Goal: Information Seeking & Learning: Understand process/instructions

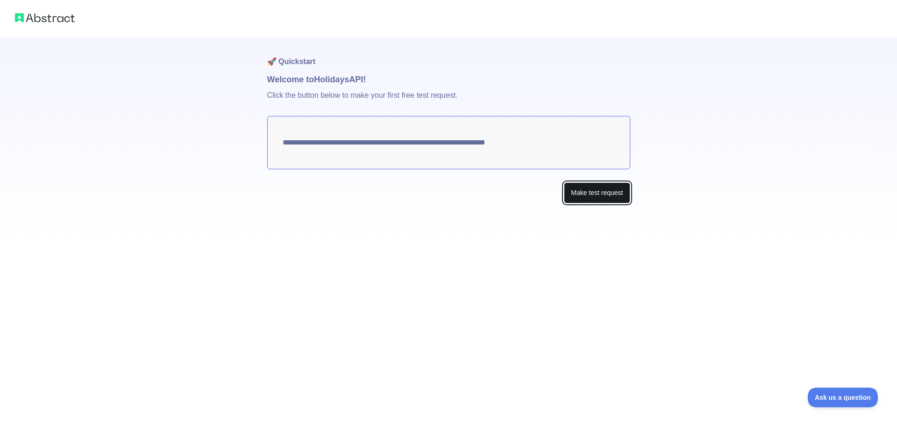
click at [594, 190] on button "Make test request" at bounding box center [597, 192] width 66 height 21
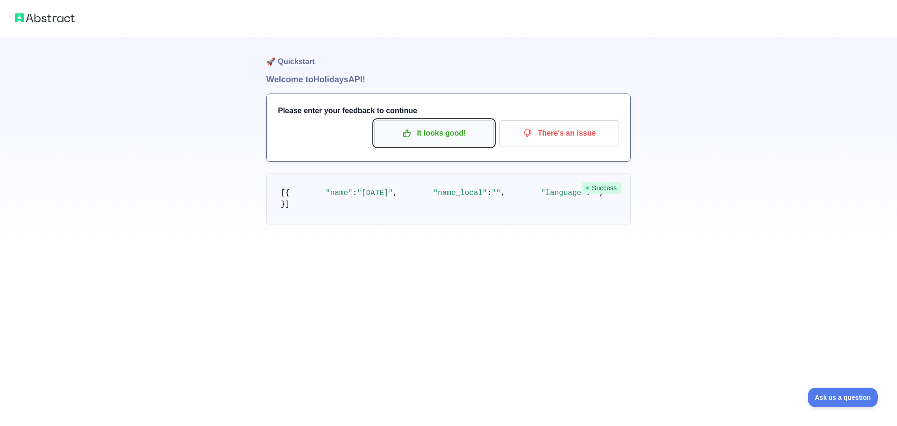
click at [457, 142] on button "It looks good!" at bounding box center [434, 133] width 120 height 26
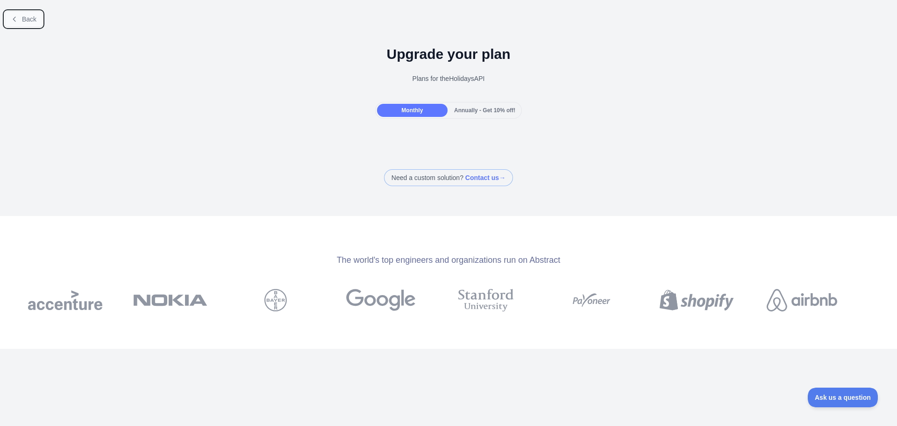
click at [26, 21] on span "Back" at bounding box center [29, 18] width 14 height 7
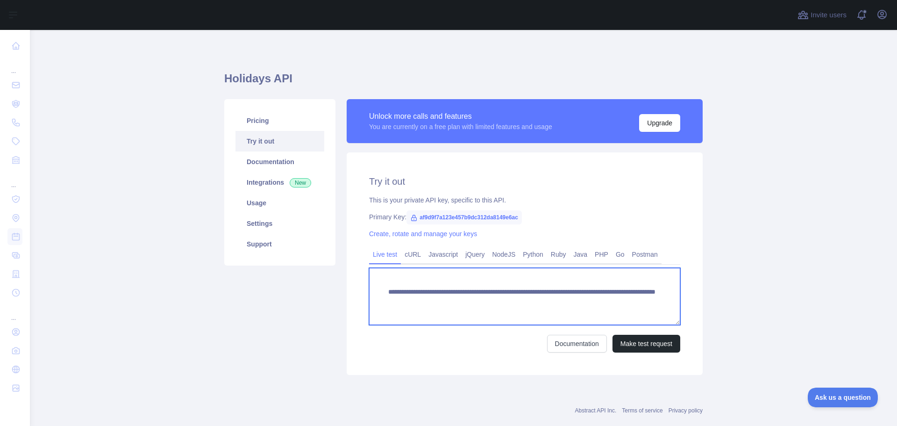
click at [482, 289] on textarea "**********" at bounding box center [524, 296] width 311 height 57
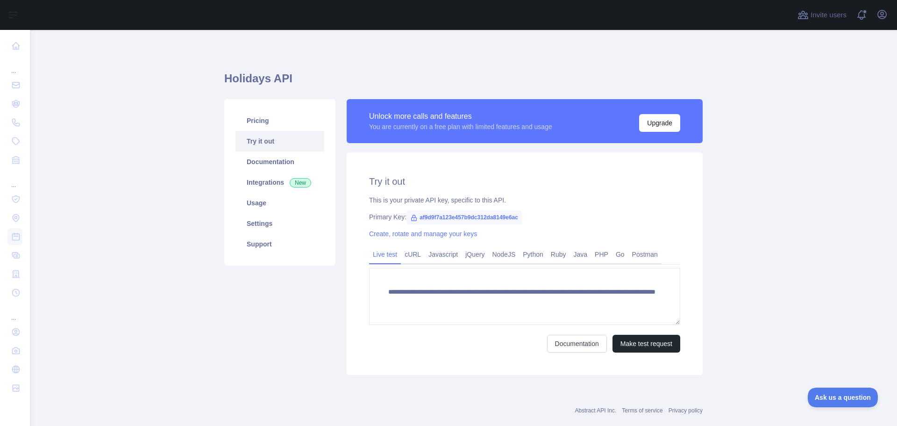
click at [469, 222] on span "af9d9f7a123e457b9dc312da8149e6ac" at bounding box center [463, 217] width 115 height 14
click at [472, 216] on span "af9d9f7a123e457b9dc312da8149e6ac" at bounding box center [463, 217] width 115 height 14
click at [549, 176] on h2 "Try it out" at bounding box center [524, 181] width 311 height 13
click at [652, 115] on button "Upgrade" at bounding box center [659, 123] width 41 height 18
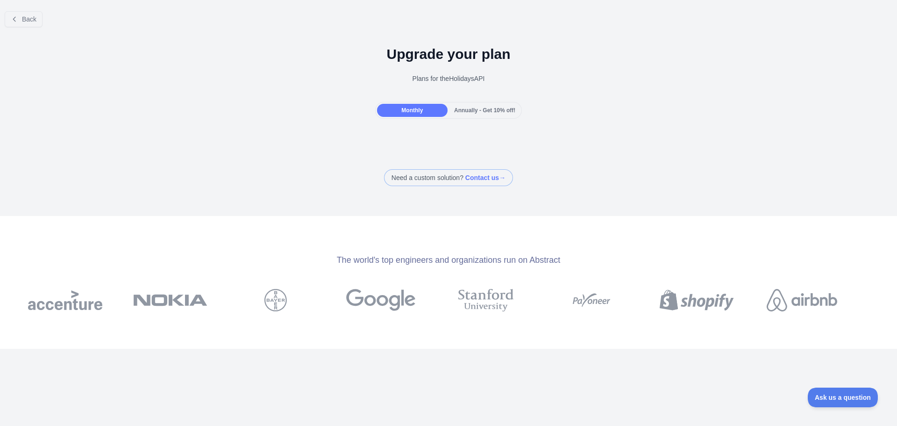
click at [471, 110] on span "Annually - Get 10% off!" at bounding box center [484, 110] width 61 height 7
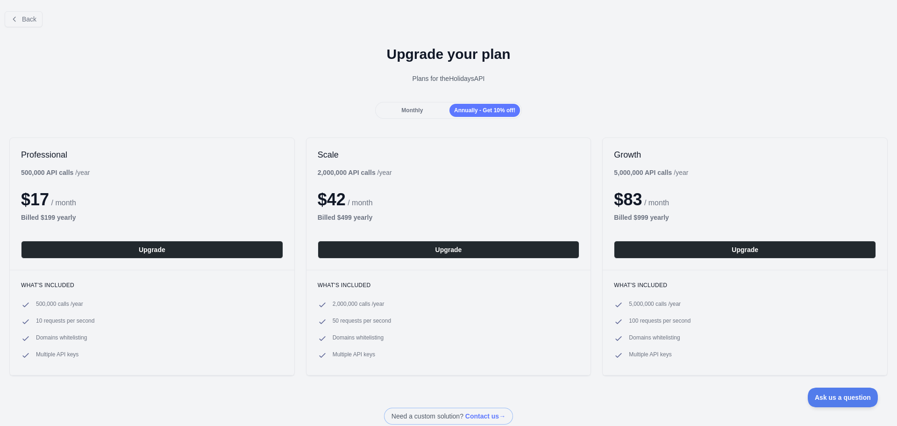
click at [415, 108] on span "Monthly" at bounding box center [411, 110] width 21 height 7
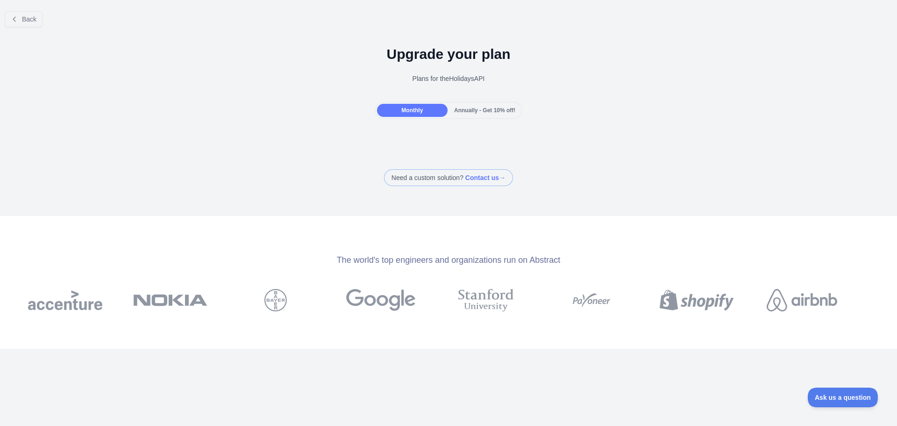
click at [454, 103] on div "Monthly Annually - Get 10% off!" at bounding box center [448, 110] width 147 height 17
click at [472, 103] on div "Monthly Annually - Get 10% off!" at bounding box center [448, 110] width 147 height 17
click at [472, 110] on span "Annually - Get 10% off!" at bounding box center [484, 110] width 61 height 7
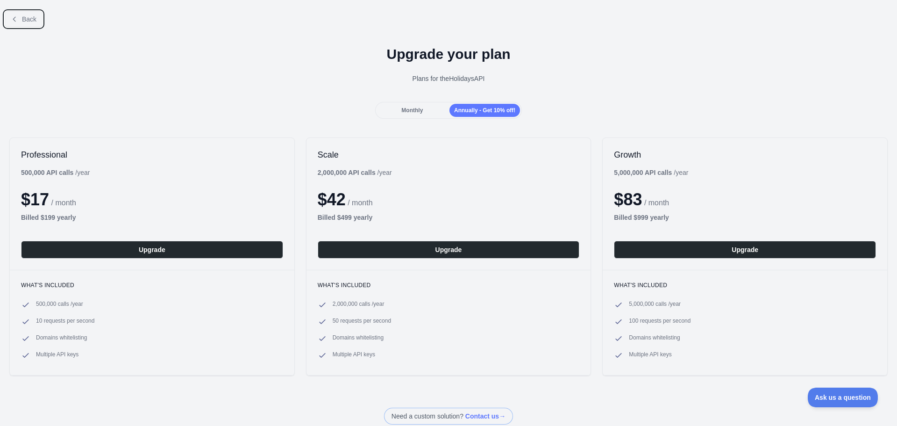
click at [15, 21] on icon at bounding box center [14, 18] width 7 height 7
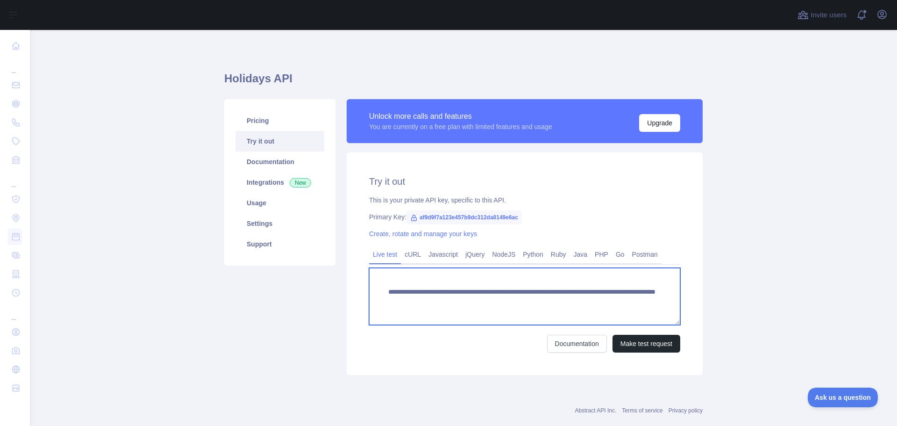
click at [506, 303] on textarea "**********" at bounding box center [524, 296] width 311 height 57
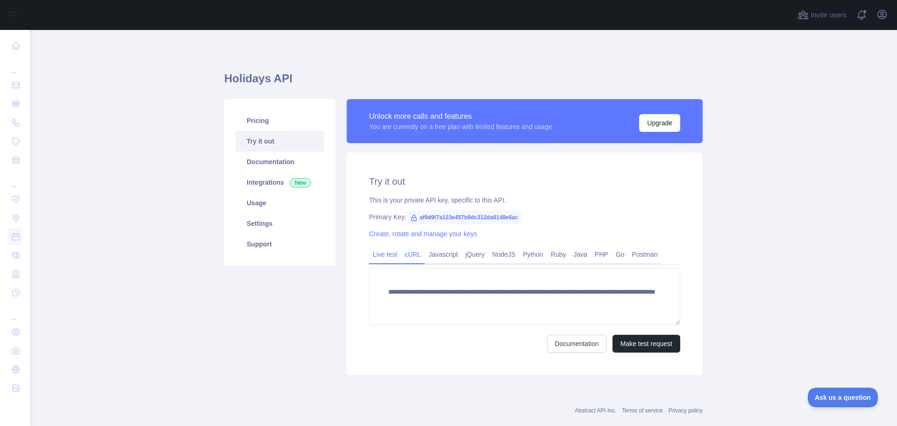
click at [415, 250] on link "cURL" at bounding box center [413, 254] width 24 height 15
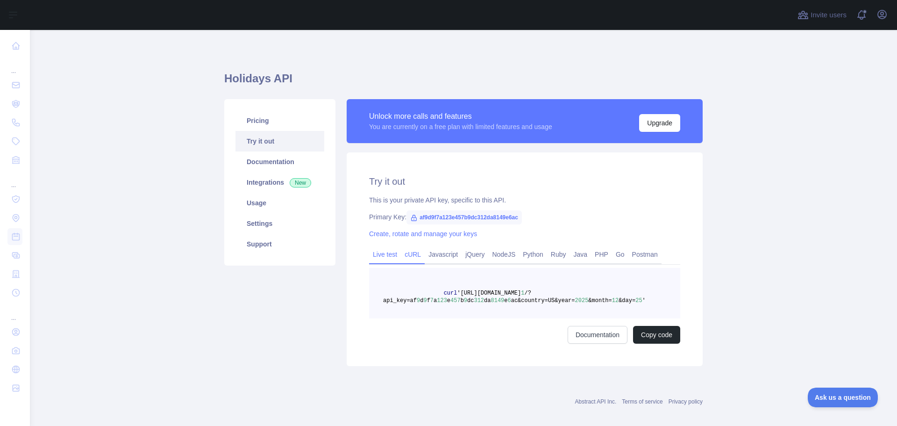
click at [383, 253] on link "Live test" at bounding box center [385, 254] width 32 height 15
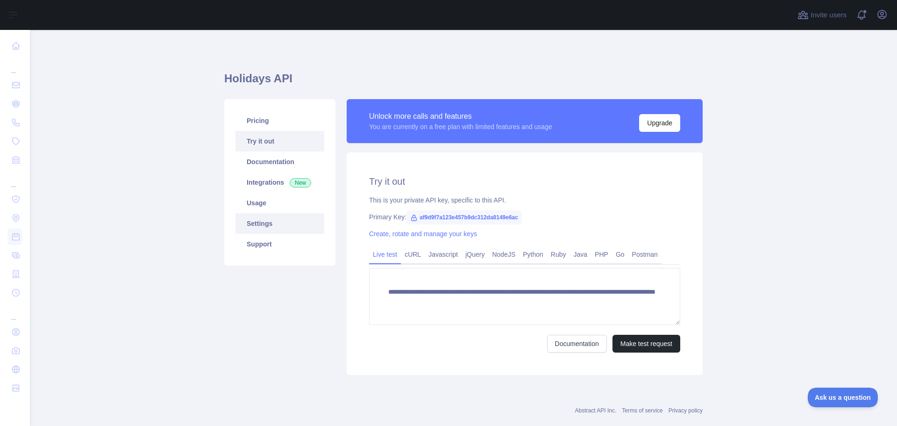
click at [260, 228] on link "Settings" at bounding box center [279, 223] width 89 height 21
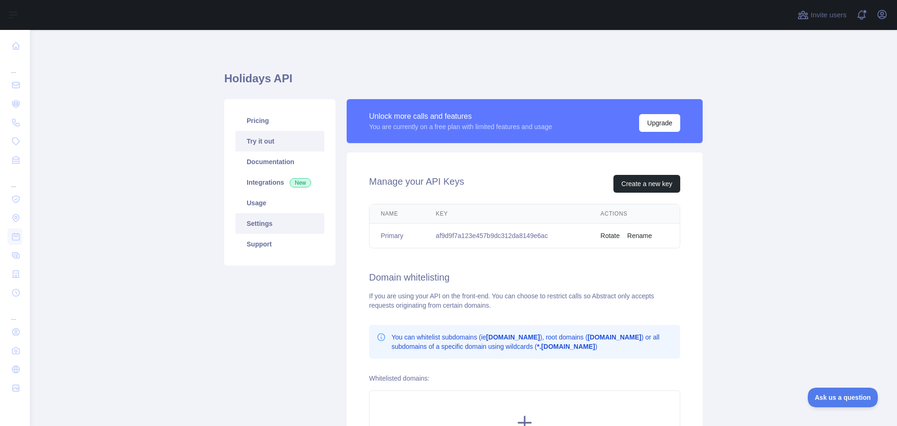
click at [269, 133] on link "Try it out" at bounding box center [279, 141] width 89 height 21
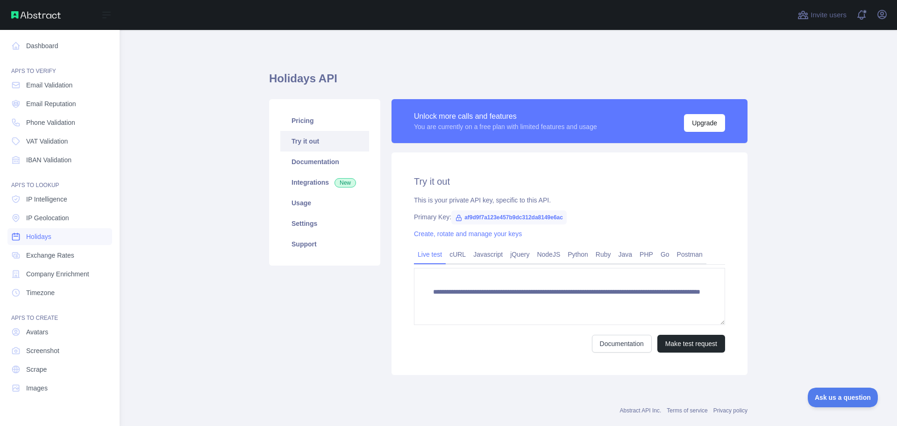
click at [73, 236] on link "Holidays" at bounding box center [59, 236] width 105 height 17
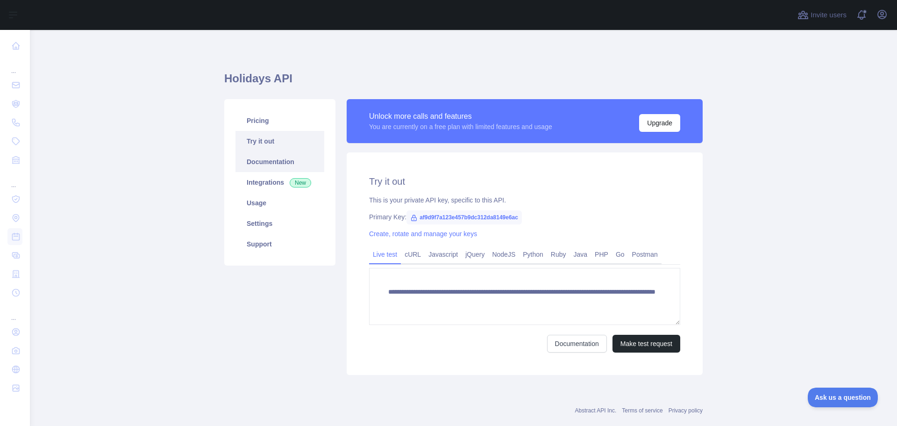
click at [269, 162] on link "Documentation" at bounding box center [279, 161] width 89 height 21
click at [269, 217] on link "Settings" at bounding box center [279, 223] width 89 height 21
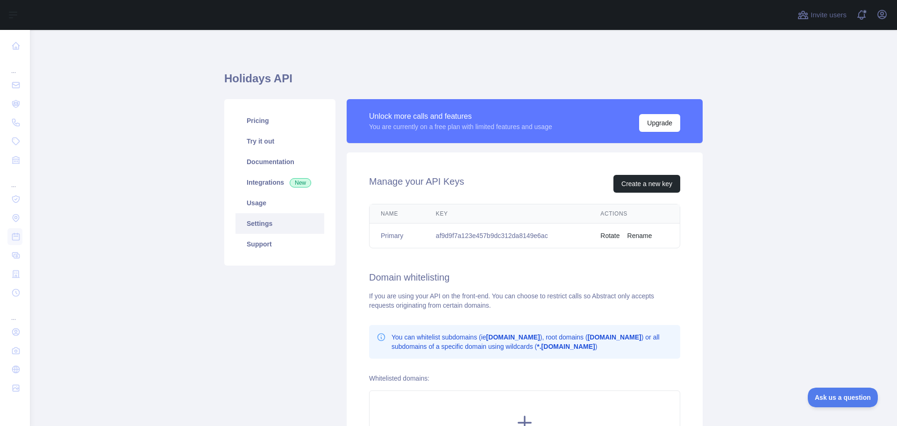
click at [485, 234] on td "af9d9f7a123e457b9dc312da8149e6ac" at bounding box center [507, 235] width 164 height 25
copy td "af9d9f7a123e457b9dc312da8149e6ac"
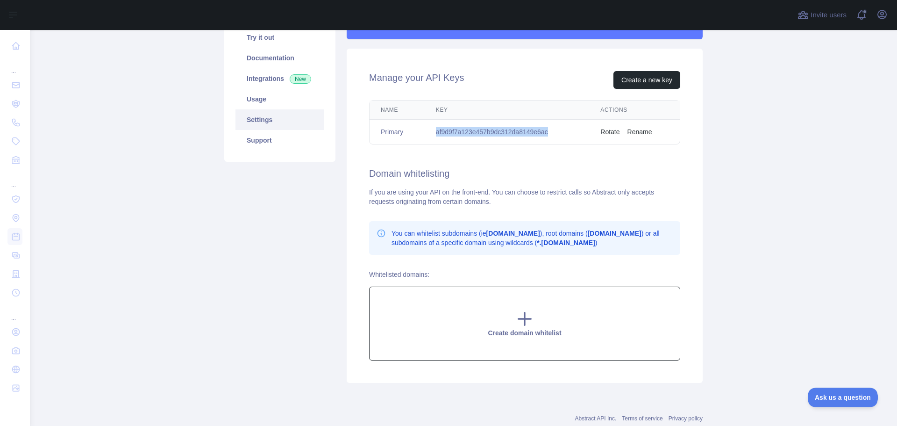
scroll to position [130, 0]
